Goal: Task Accomplishment & Management: Manage account settings

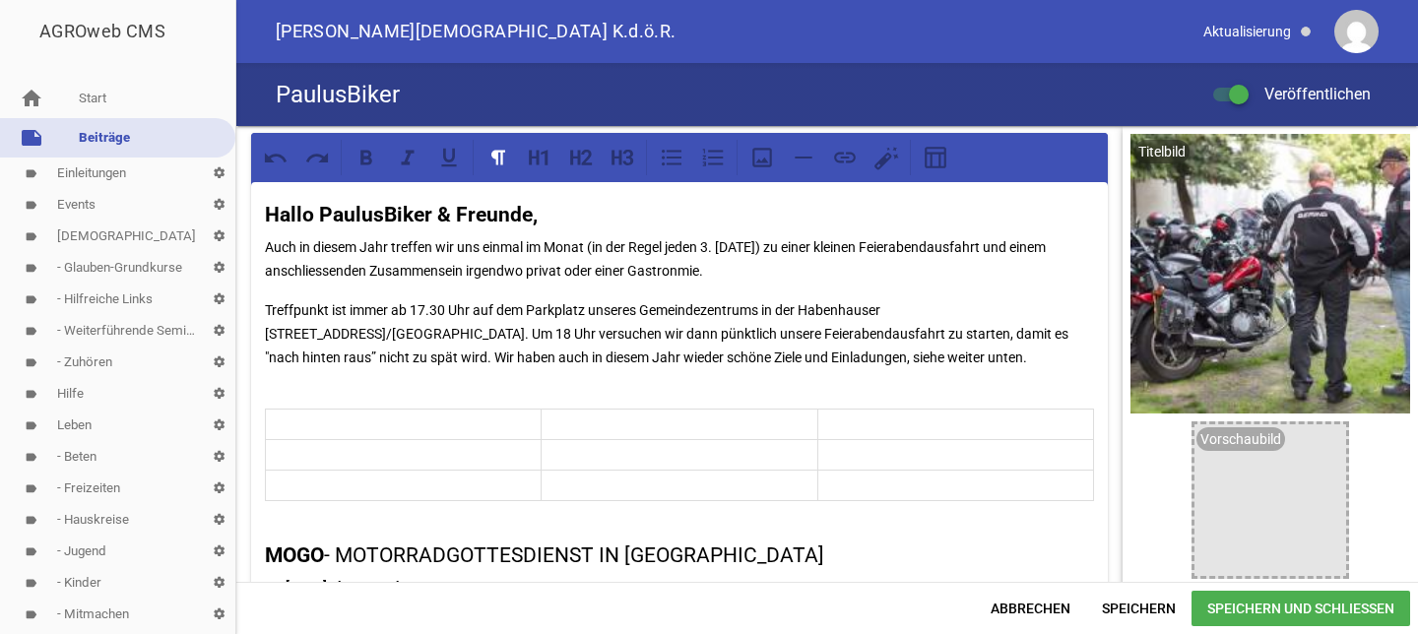
click at [1266, 610] on span "Speichern und Schließen" at bounding box center [1301, 608] width 219 height 35
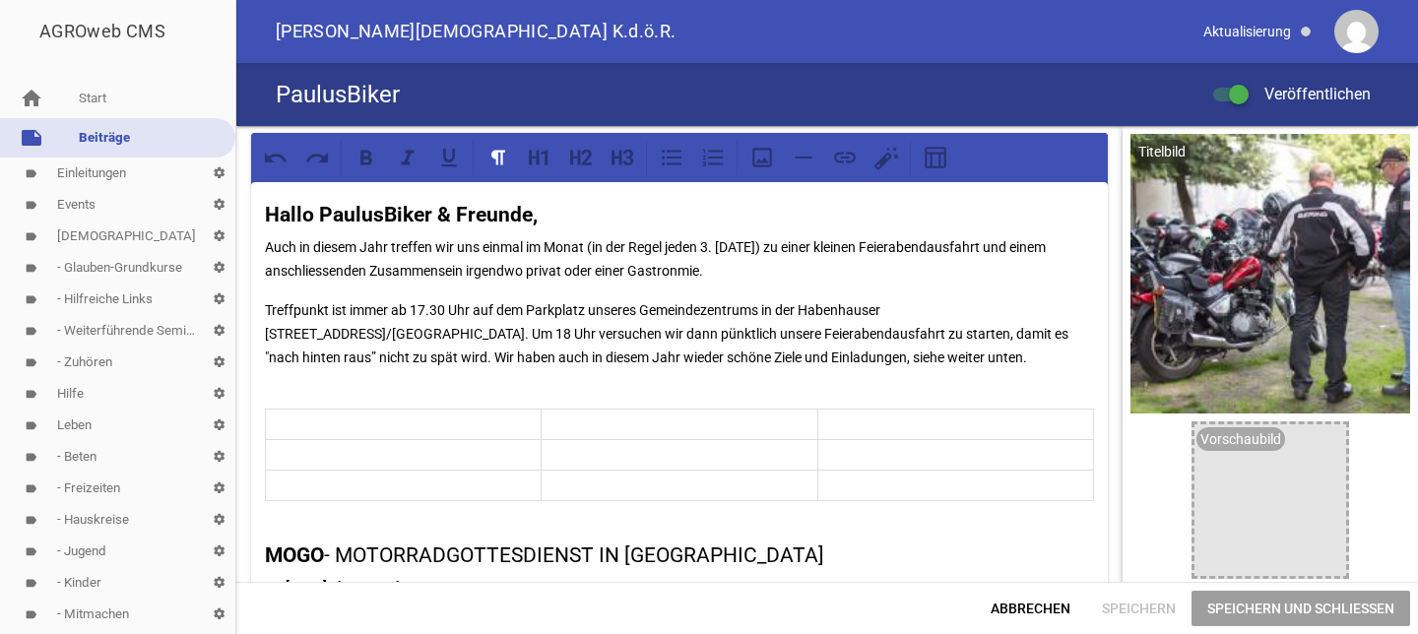
click at [1266, 610] on span "Speichern und Schließen" at bounding box center [1301, 608] width 219 height 35
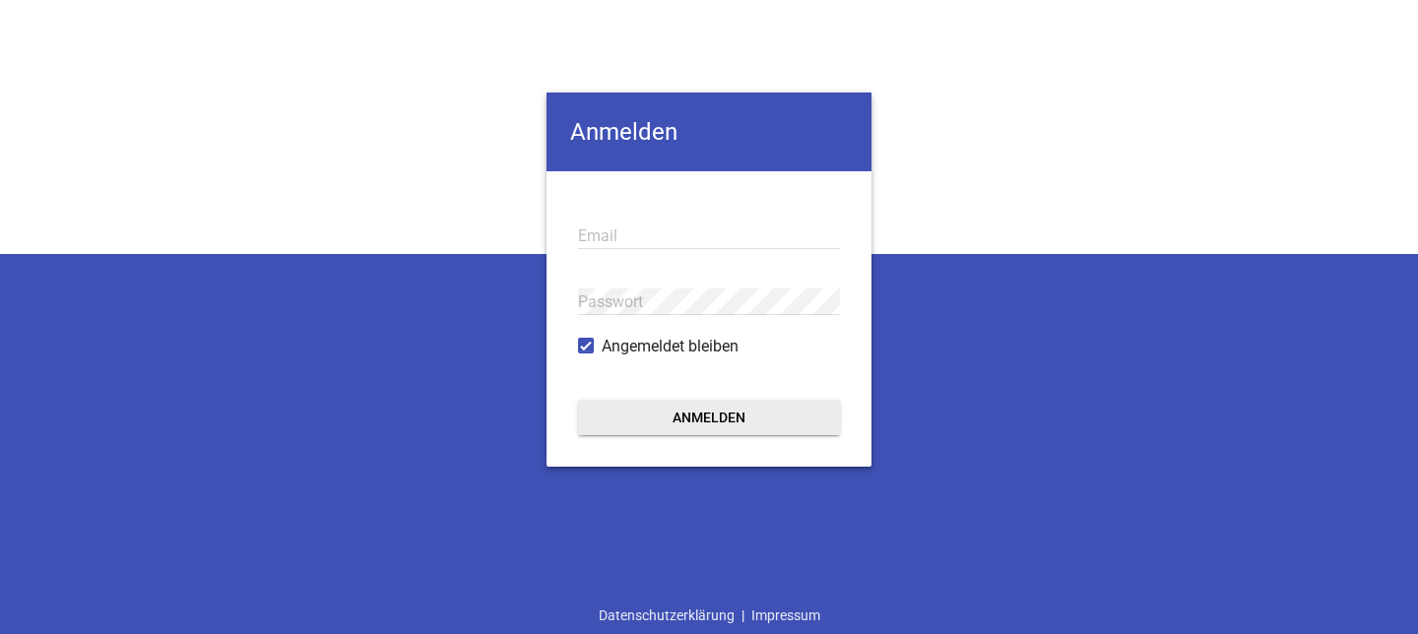
type input "carsten.deicke@paulusgemeinde.de"
click at [689, 422] on button "Anmelden" at bounding box center [709, 417] width 262 height 35
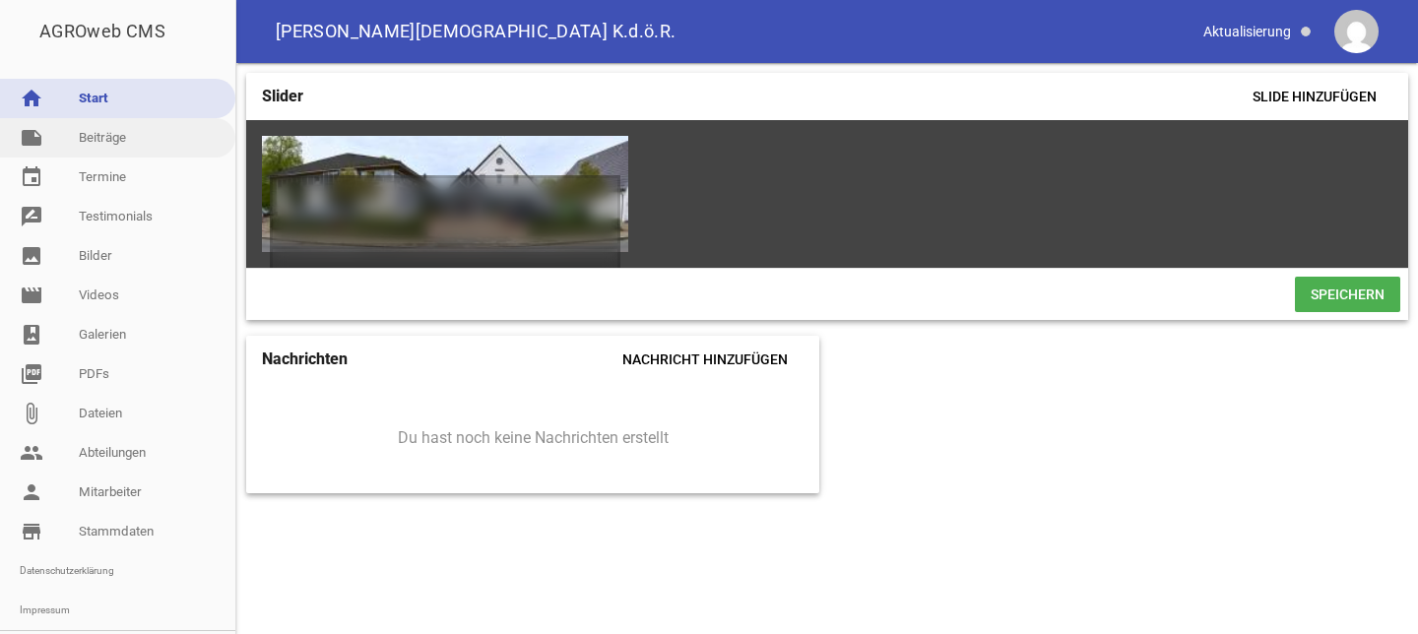
click at [103, 136] on link "note Beiträge" at bounding box center [117, 137] width 235 height 39
